Goal: Task Accomplishment & Management: Use online tool/utility

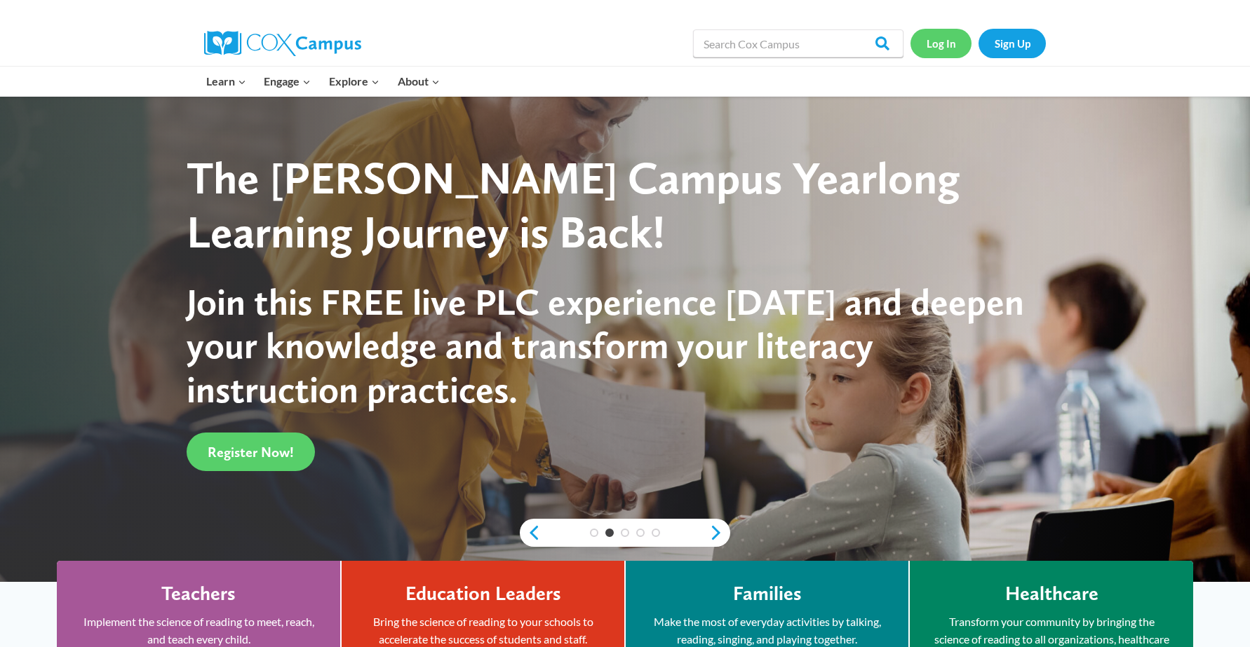
click at [937, 50] on link "Log In" at bounding box center [940, 43] width 61 height 29
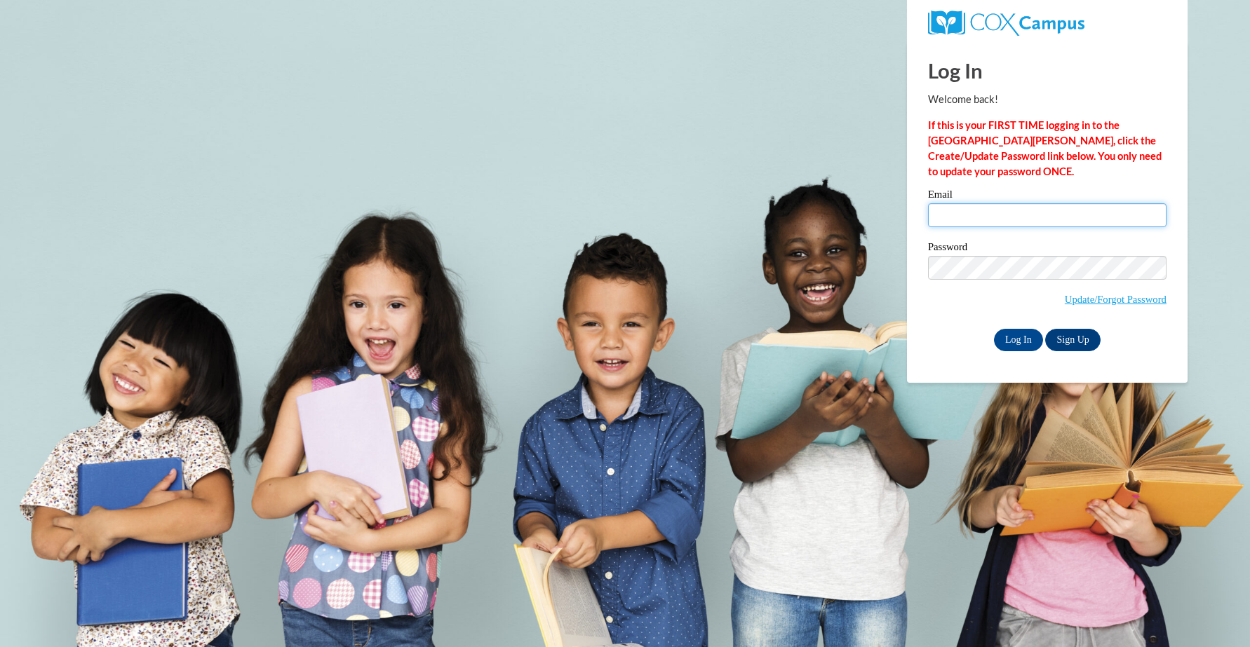
click at [991, 216] on input "Email" at bounding box center [1047, 215] width 238 height 24
type input "[EMAIL_ADDRESS][DOMAIN_NAME]"
click at [1025, 331] on input "Log In" at bounding box center [1018, 340] width 49 height 22
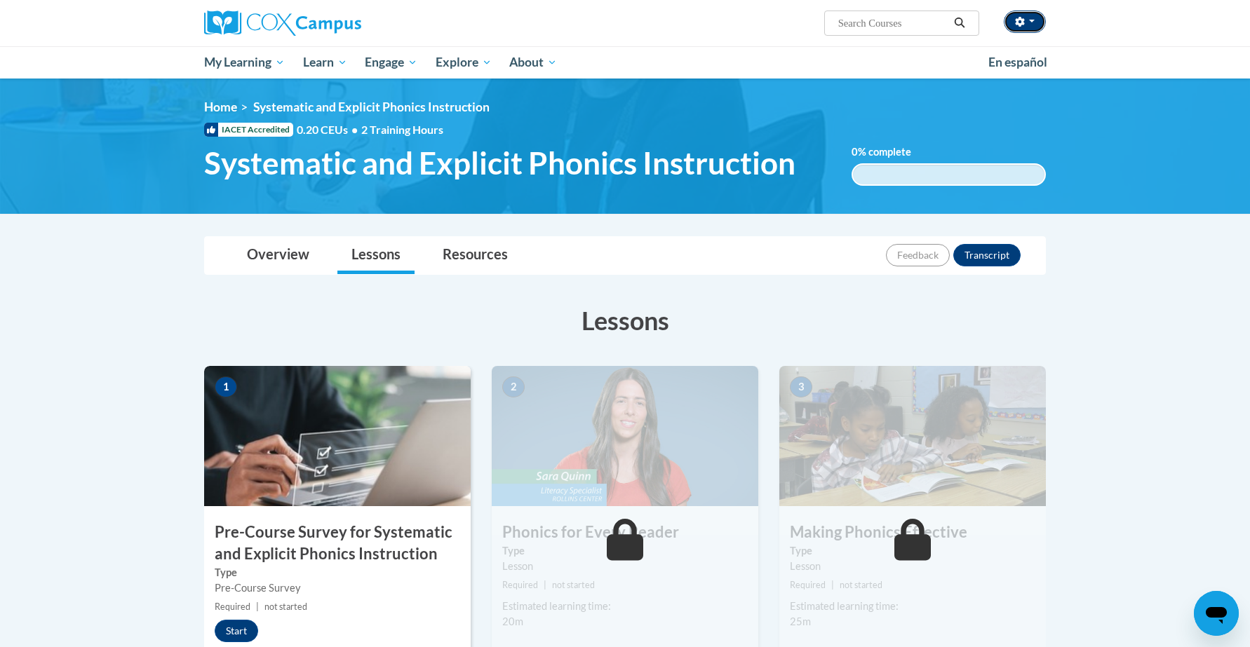
click at [1033, 20] on span "button" at bounding box center [1032, 21] width 6 height 3
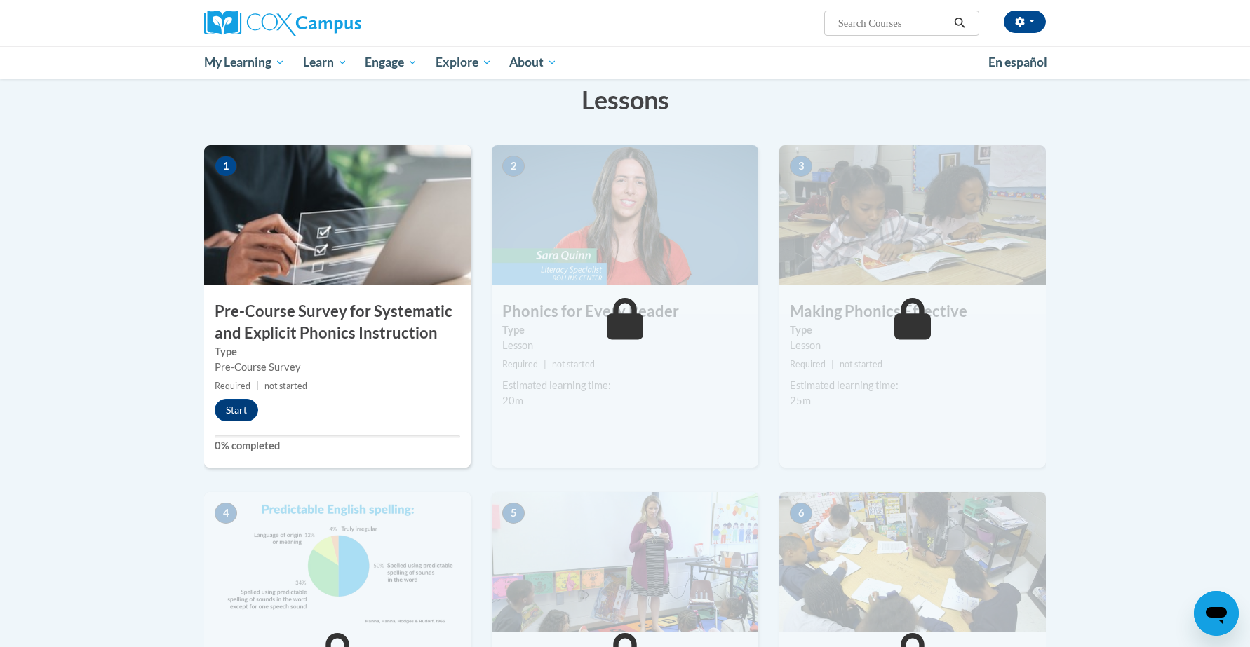
scroll to position [251, 0]
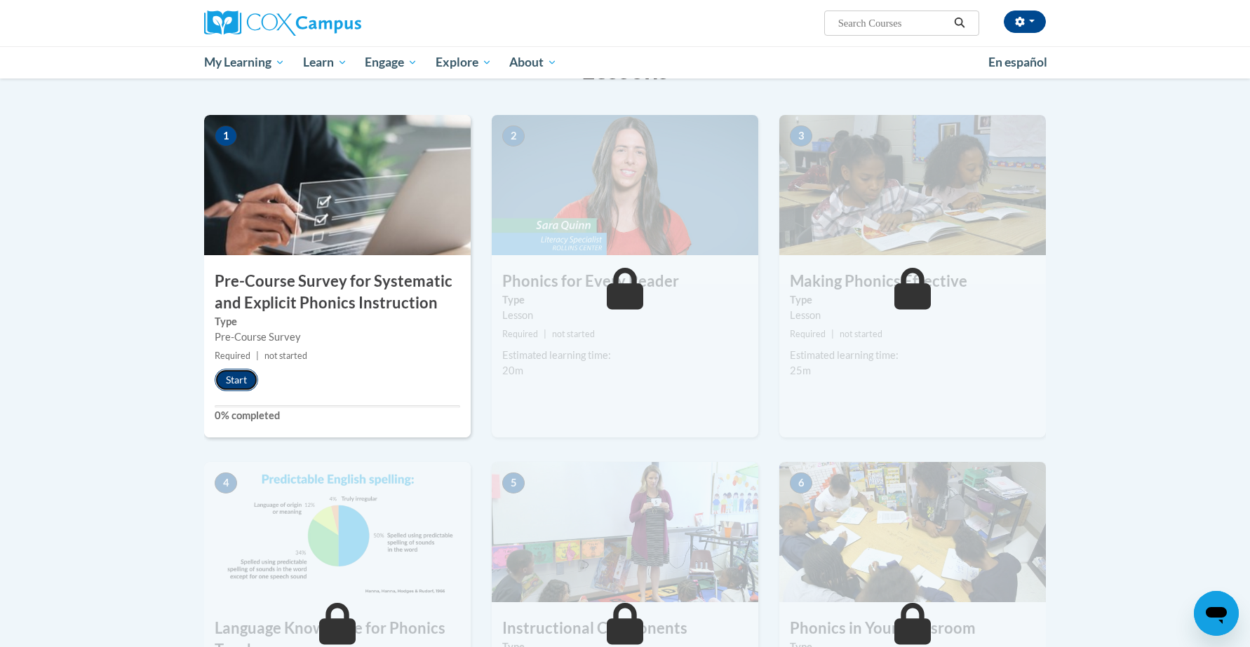
click at [243, 379] on button "Start" at bounding box center [236, 380] width 43 height 22
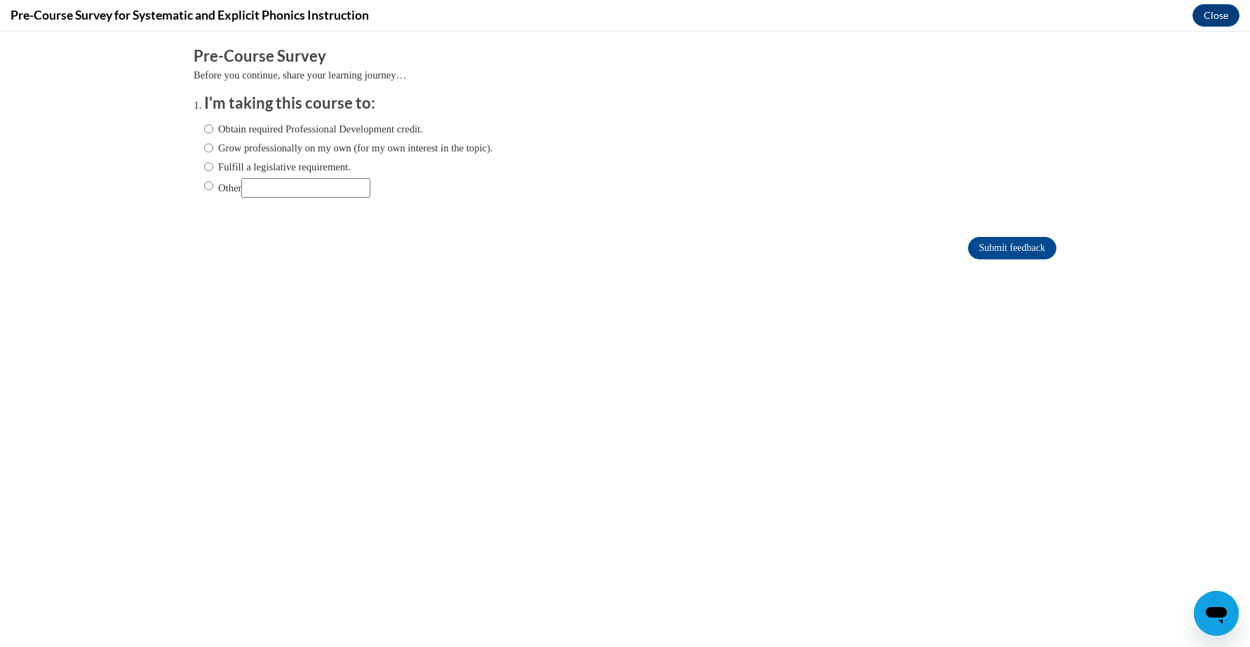
scroll to position [0, 0]
click at [295, 189] on input "Other" at bounding box center [305, 188] width 129 height 20
type input "School"
click at [995, 255] on input "Submit feedback" at bounding box center [1012, 248] width 88 height 22
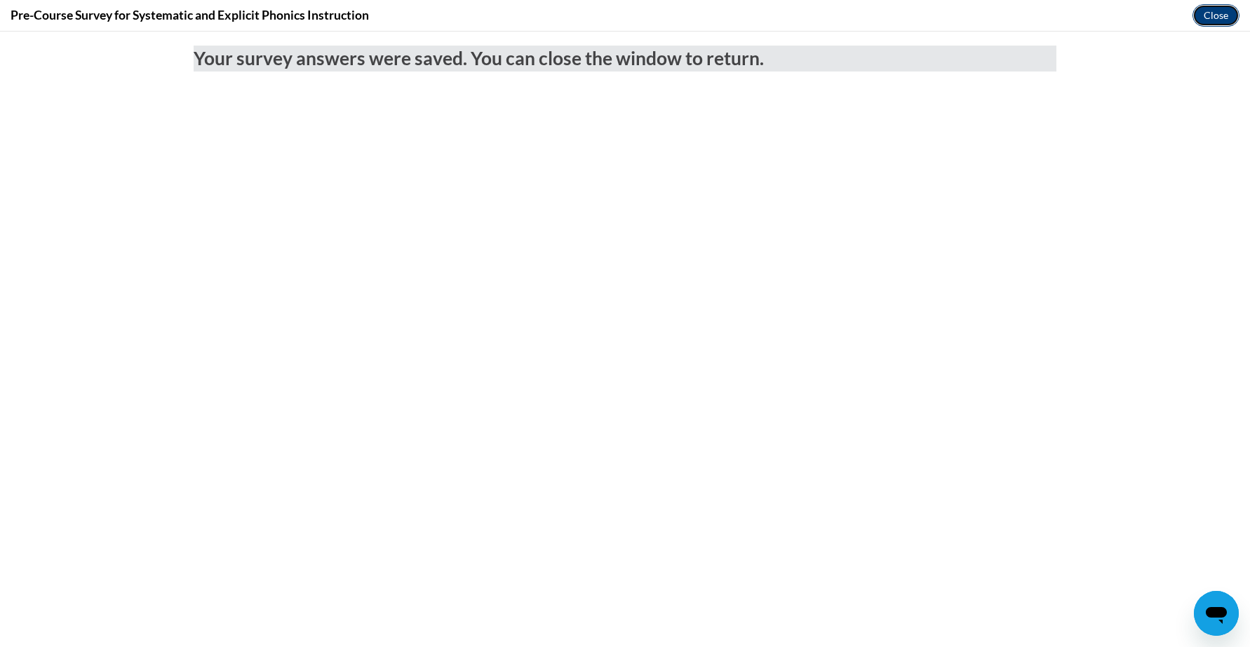
click at [1201, 14] on button "Close" at bounding box center [1215, 15] width 47 height 22
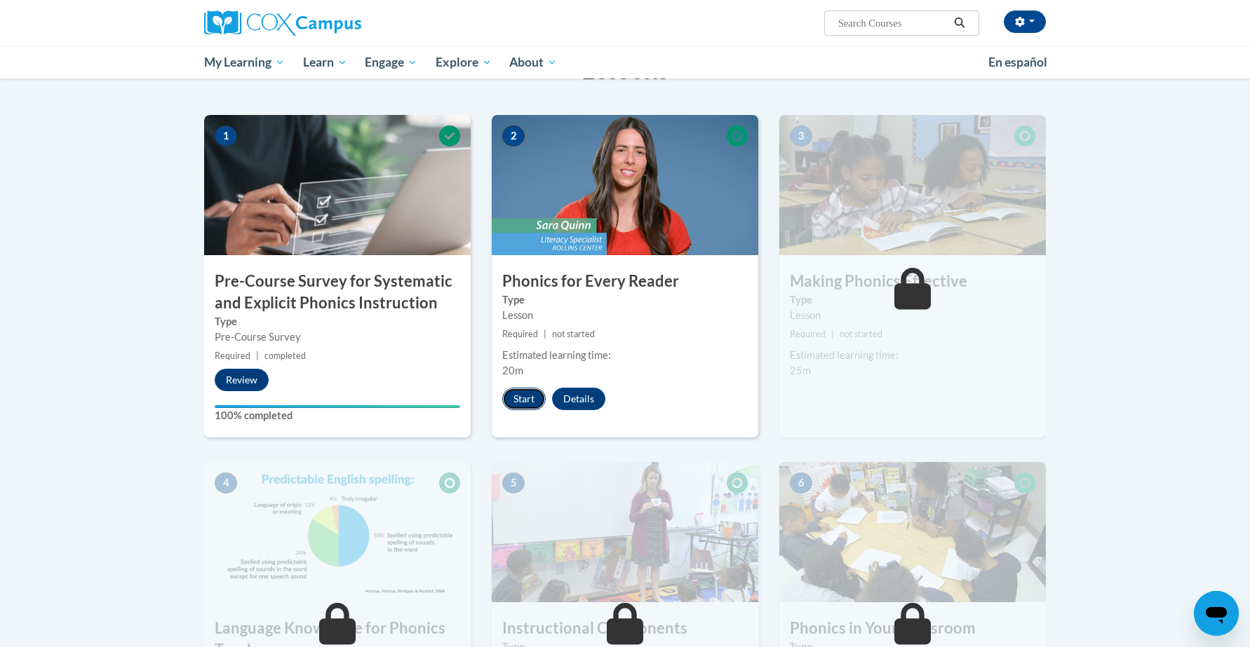
click at [519, 396] on button "Start" at bounding box center [523, 399] width 43 height 22
